Goal: Task Accomplishment & Management: Complete application form

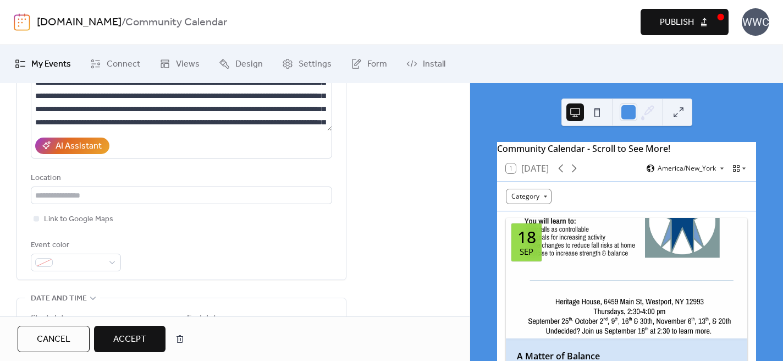
scroll to position [234, 0]
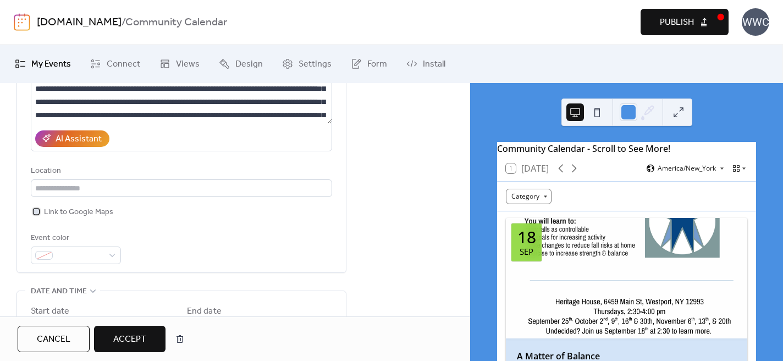
click at [36, 211] on div at bounding box center [37, 212] width 6 height 6
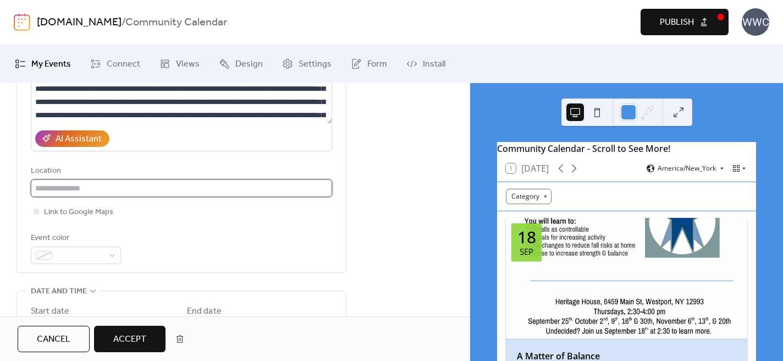
click at [53, 191] on input "text" at bounding box center [181, 188] width 301 height 18
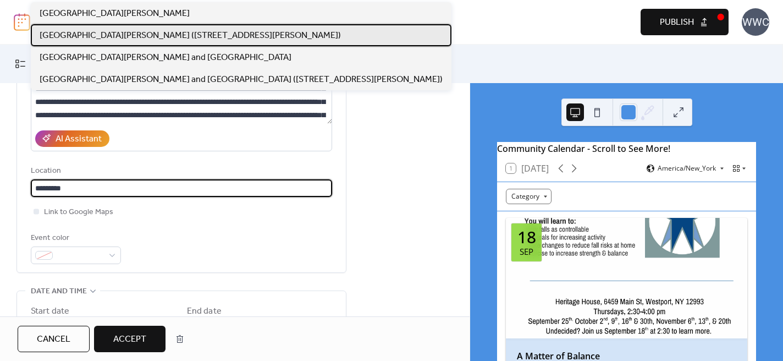
click at [58, 34] on span "[GEOGRAPHIC_DATA][PERSON_NAME] ([STREET_ADDRESS][PERSON_NAME])" at bounding box center [190, 35] width 301 height 13
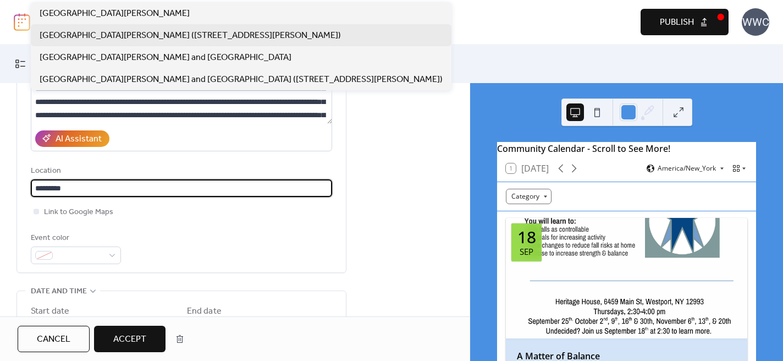
type input "**********"
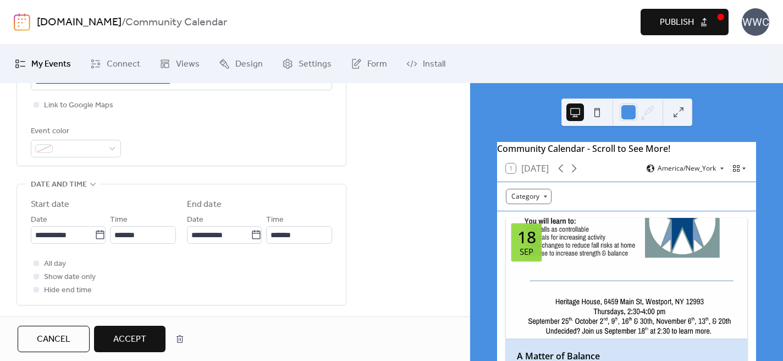
scroll to position [342, 0]
click at [100, 235] on icon at bounding box center [100, 233] width 8 height 9
click at [95, 235] on input "**********" at bounding box center [63, 234] width 64 height 18
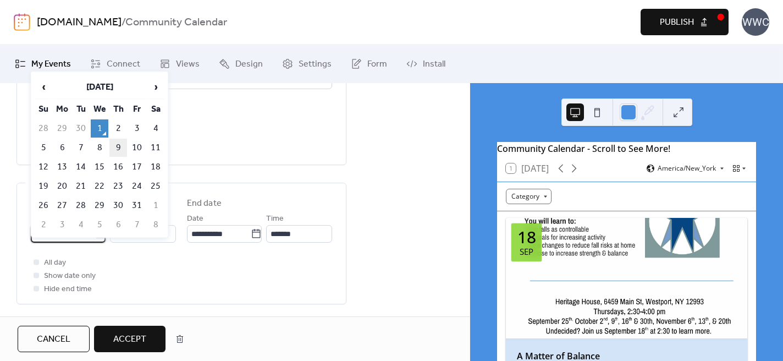
click at [120, 151] on td "9" at bounding box center [118, 148] width 18 height 18
type input "**********"
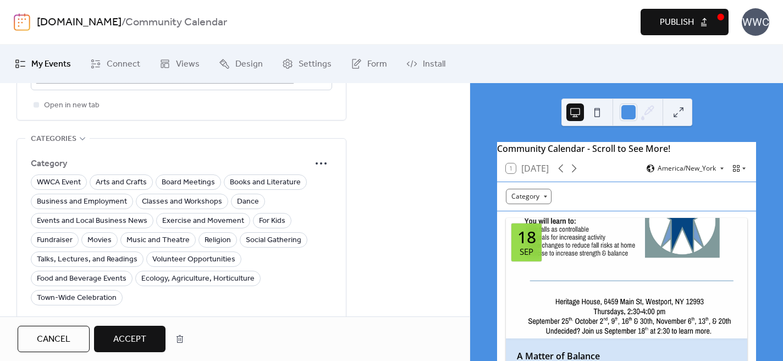
scroll to position [800, 0]
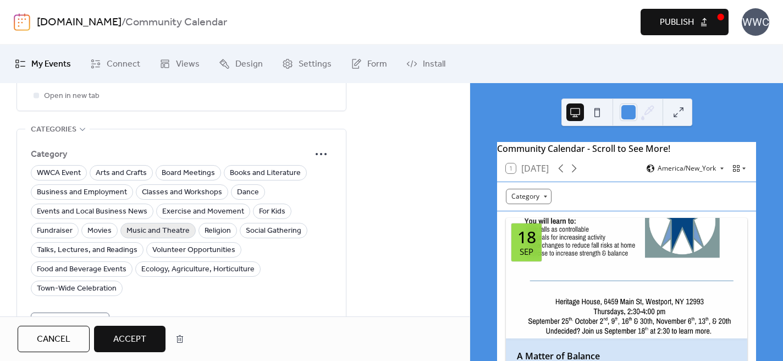
click at [167, 229] on span "Music and Theatre" at bounding box center [158, 230] width 63 height 13
click at [129, 336] on span "Accept" at bounding box center [129, 339] width 33 height 13
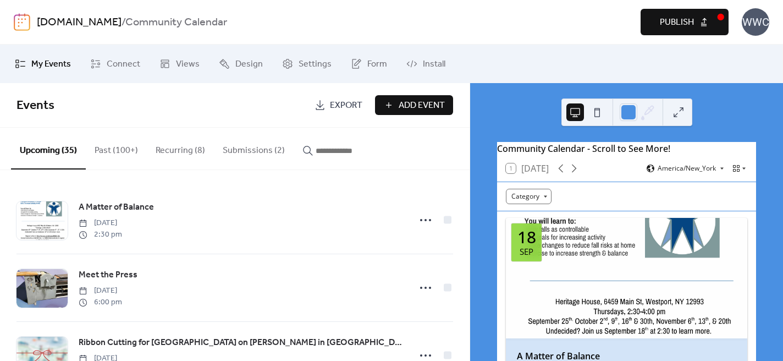
click at [672, 19] on span "Publish" at bounding box center [677, 22] width 34 height 13
click at [256, 149] on button "Submissions (2)" at bounding box center [254, 148] width 80 height 41
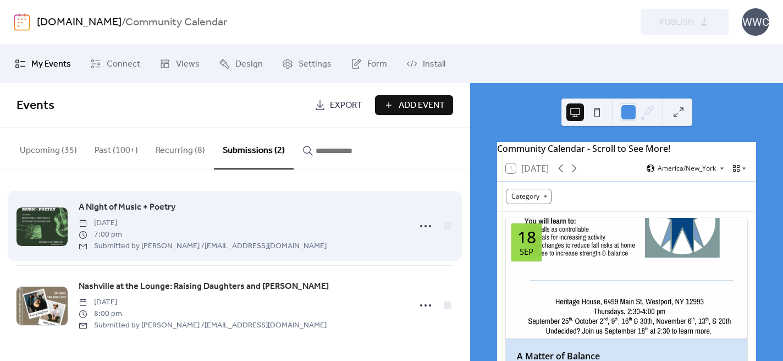
scroll to position [1, 0]
click at [425, 226] on circle at bounding box center [426, 226] width 2 height 2
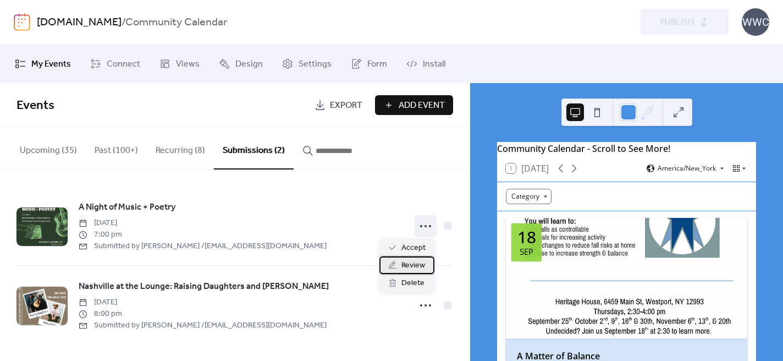
click at [411, 266] on span "Review" at bounding box center [414, 265] width 24 height 13
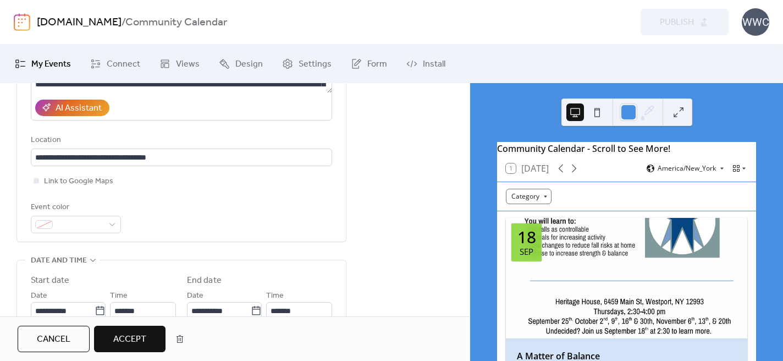
scroll to position [266, 0]
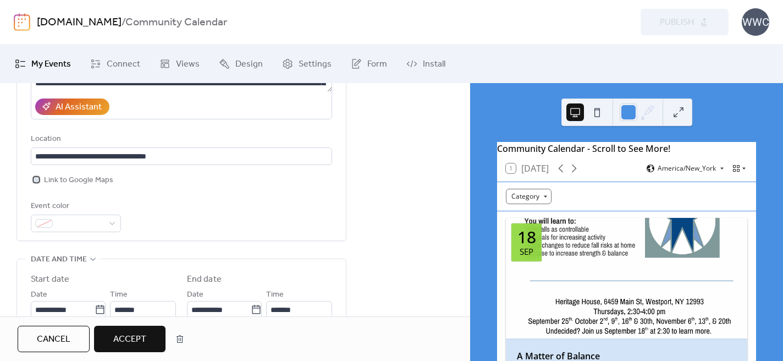
click at [37, 178] on div at bounding box center [37, 180] width 6 height 6
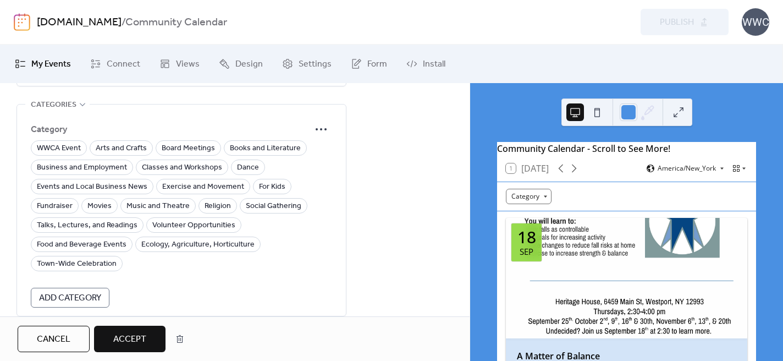
scroll to position [826, 0]
click at [135, 207] on span "Music and Theatre" at bounding box center [158, 205] width 63 height 13
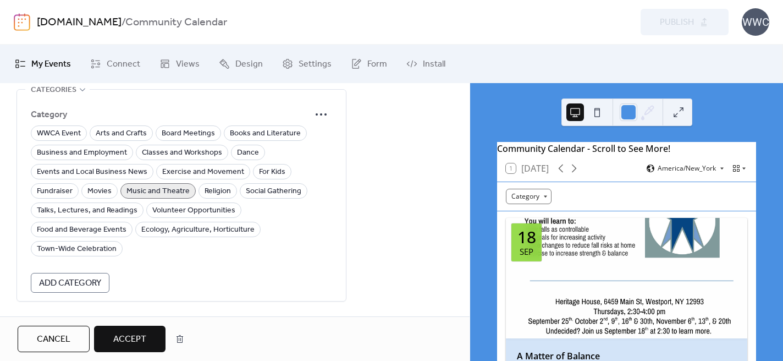
scroll to position [843, 0]
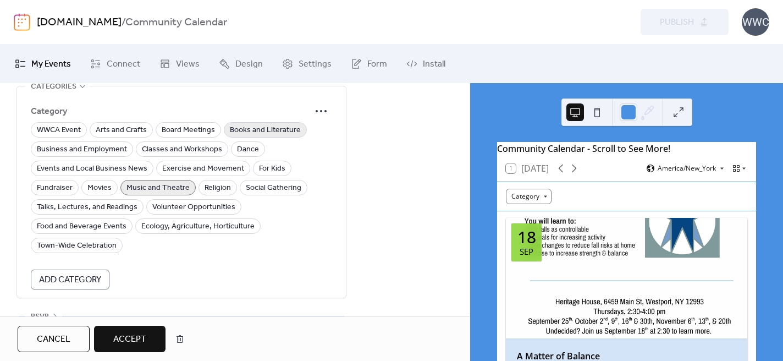
click at [238, 130] on span "Books and Literature" at bounding box center [265, 130] width 71 height 13
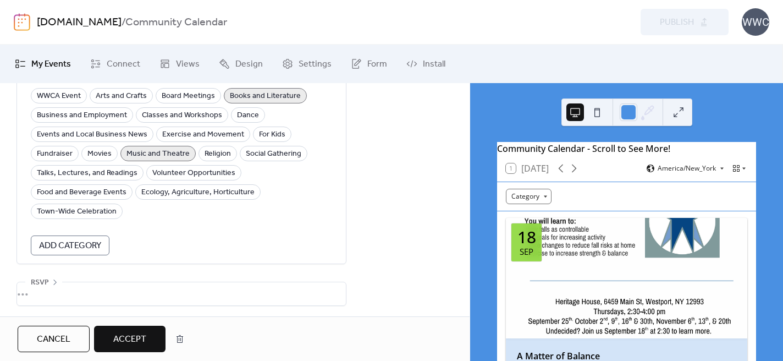
scroll to position [880, 0]
click at [134, 334] on span "Accept" at bounding box center [129, 339] width 33 height 13
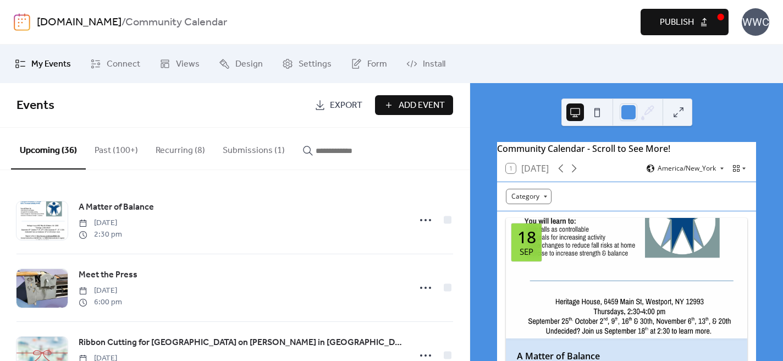
click at [665, 29] on span "Publish" at bounding box center [677, 22] width 34 height 13
click at [253, 149] on button "Submissions (1)" at bounding box center [254, 148] width 80 height 41
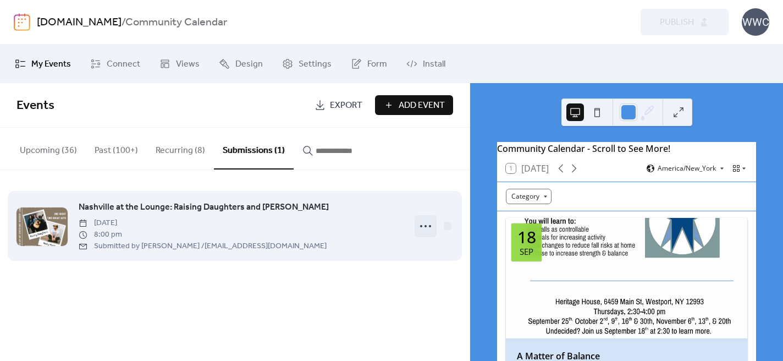
click at [425, 224] on icon at bounding box center [426, 226] width 18 height 18
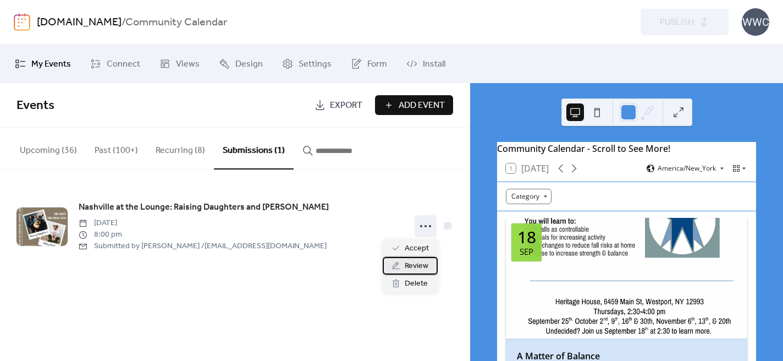
click at [410, 266] on span "Review" at bounding box center [417, 266] width 24 height 13
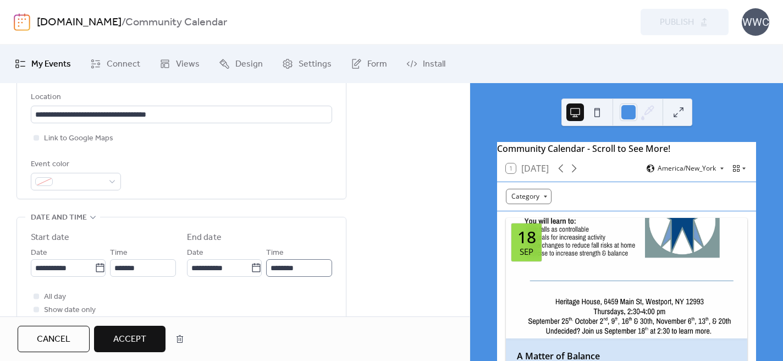
scroll to position [309, 0]
click at [38, 138] on div at bounding box center [37, 137] width 6 height 6
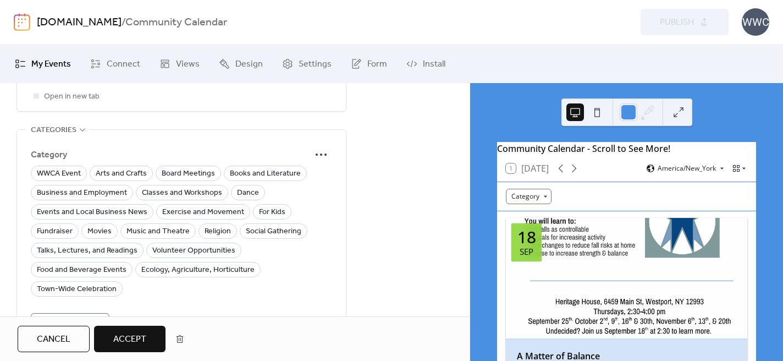
scroll to position [800, 0]
click at [149, 229] on span "Music and Theatre" at bounding box center [158, 230] width 63 height 13
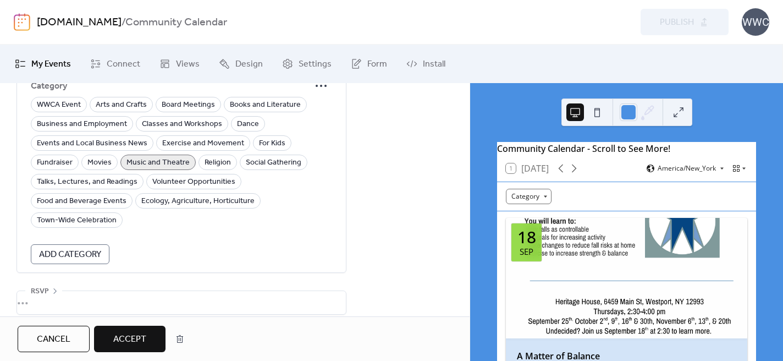
scroll to position [880, 0]
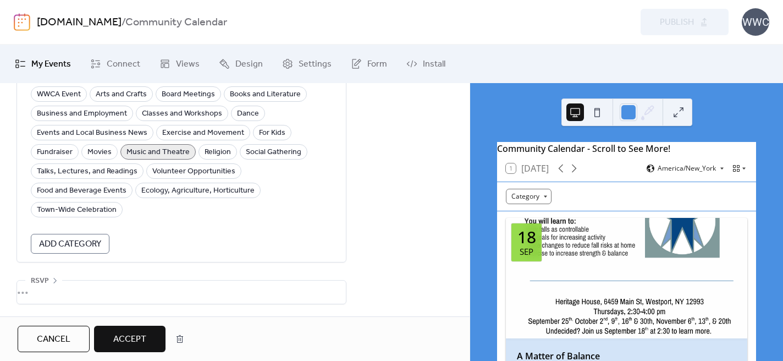
click at [120, 336] on span "Accept" at bounding box center [129, 339] width 33 height 13
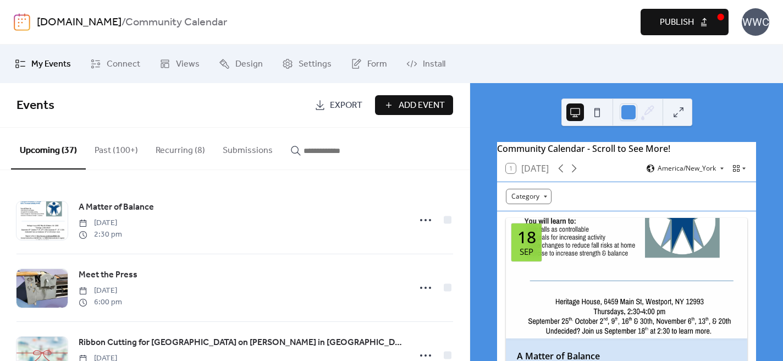
click at [667, 20] on span "Publish" at bounding box center [677, 22] width 34 height 13
